Goal: Use online tool/utility: Utilize a website feature to perform a specific function

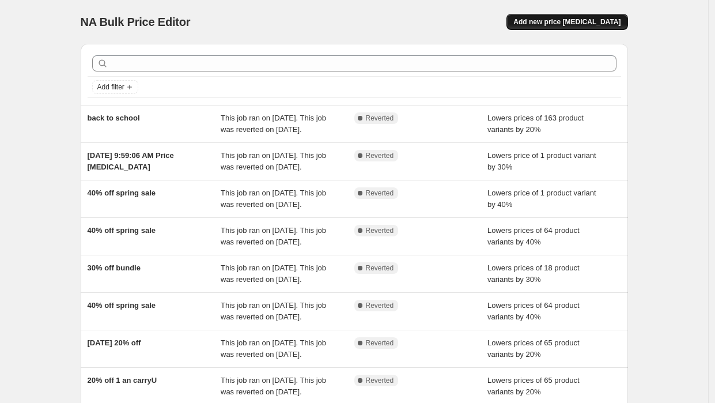
click at [590, 24] on span "Add new price [MEDICAL_DATA]" at bounding box center [566, 21] width 107 height 9
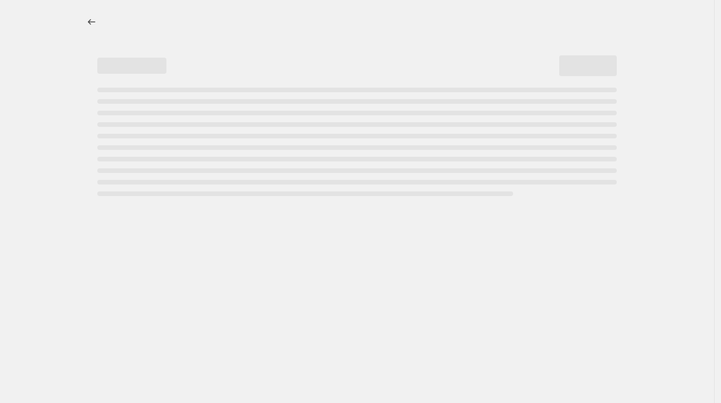
select select "percentage"
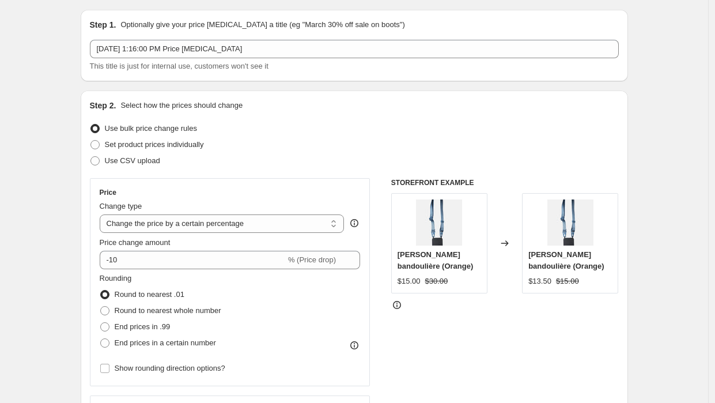
scroll to position [37, 0]
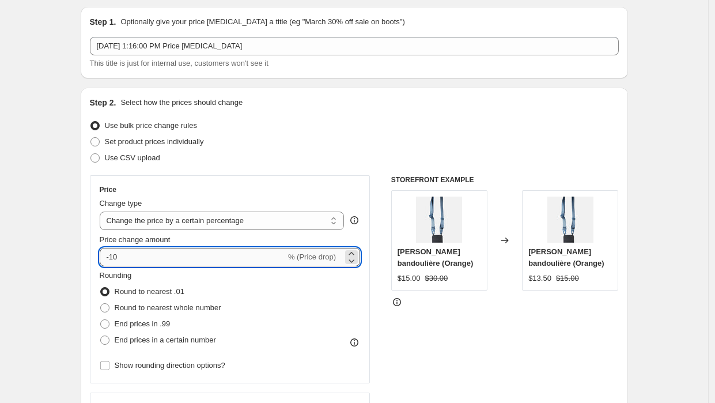
click at [130, 259] on input "-10" at bounding box center [193, 257] width 186 height 18
type input "-15"
click at [461, 335] on div "STOREFRONT EXAMPLE [PERSON_NAME] bandoulière (Orange) $15.00 $30.00 Changed to …" at bounding box center [504, 316] width 227 height 282
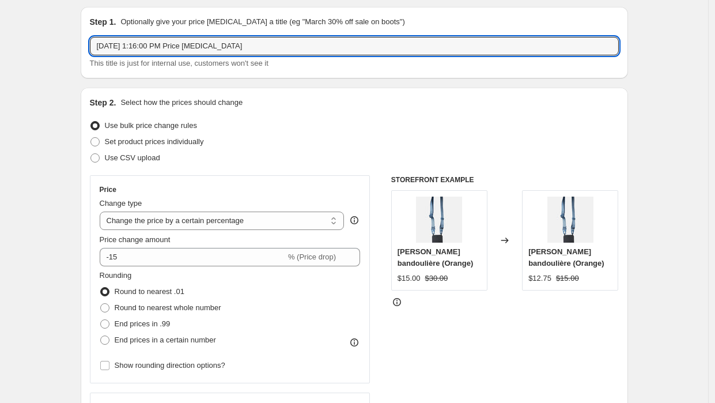
drag, startPoint x: 286, startPoint y: 46, endPoint x: 84, endPoint y: 43, distance: 201.6
click at [84, 43] on div "Step 1. Optionally give your price [MEDICAL_DATA] a title (eg "March 30% off sa…" at bounding box center [354, 42] width 547 height 71
type input "TRÜNK - October Promo"
click at [354, 93] on div "Step 2. Select how the prices should change Use bulk price change rules Set pro…" at bounding box center [354, 290] width 547 height 404
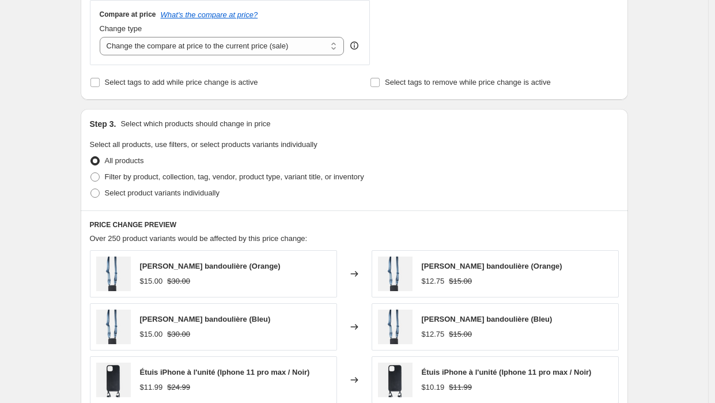
scroll to position [432, 0]
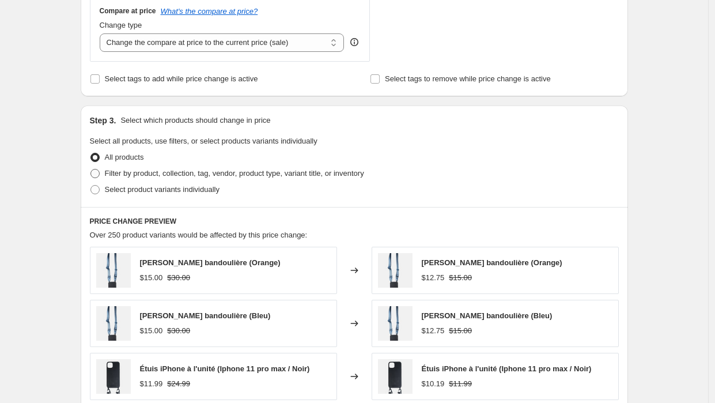
click at [152, 175] on span "Filter by product, collection, tag, vendor, product type, variant title, or inv…" at bounding box center [234, 173] width 259 height 9
click at [91, 169] on input "Filter by product, collection, tag, vendor, product type, variant title, or inv…" at bounding box center [90, 169] width 1 height 1
radio input "true"
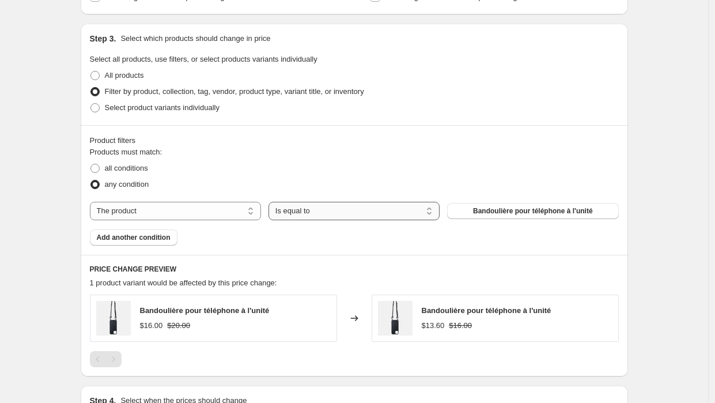
scroll to position [519, 0]
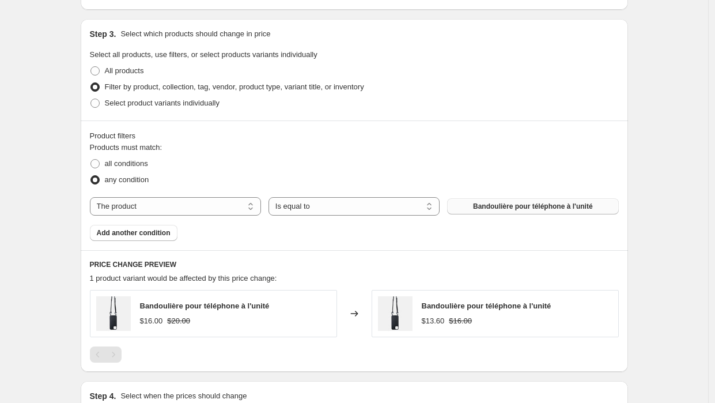
click at [482, 203] on span "Bandoulière pour téléphone à l'unité" at bounding box center [533, 206] width 120 height 9
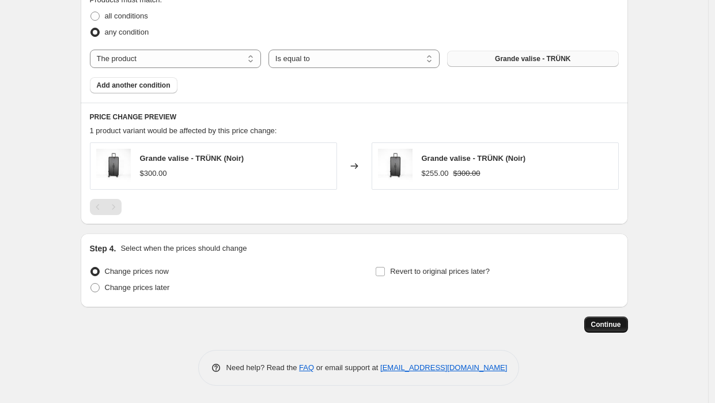
scroll to position [666, 0]
click at [607, 328] on span "Continue" at bounding box center [606, 324] width 30 height 9
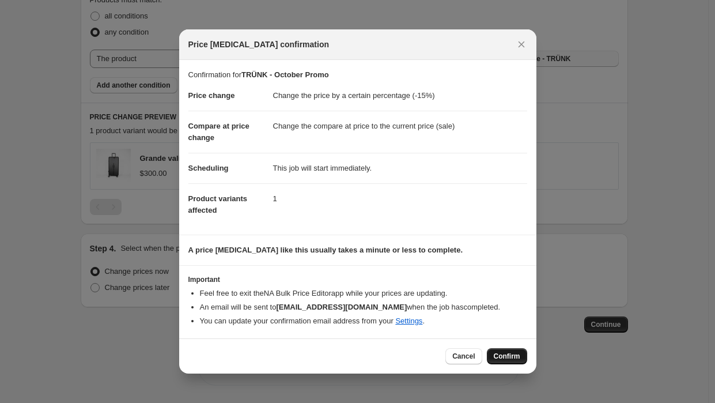
click at [510, 354] on span "Confirm" at bounding box center [506, 355] width 26 height 9
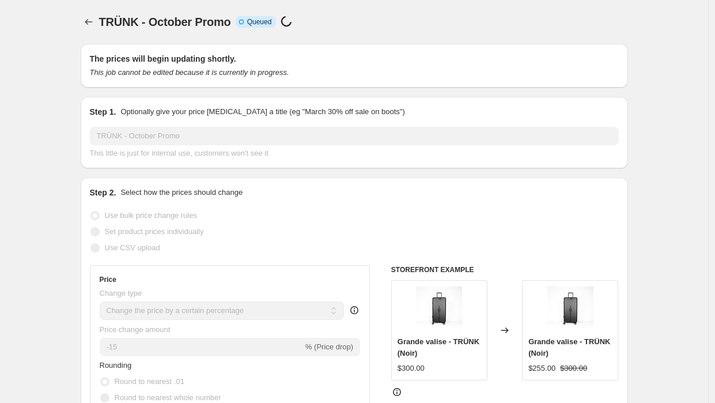
select select "percentage"
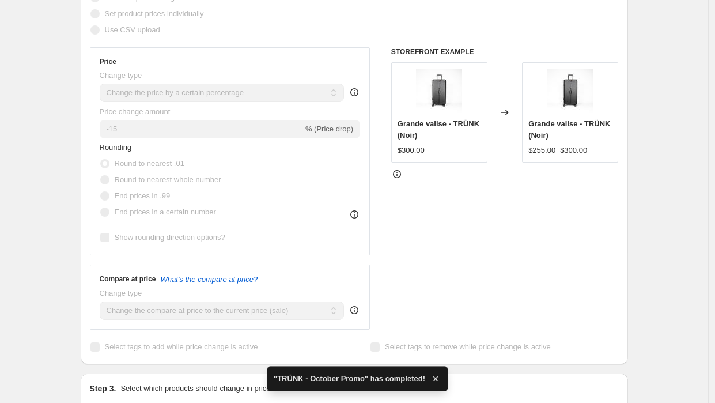
scroll to position [279, 0]
